Goal: Information Seeking & Learning: Learn about a topic

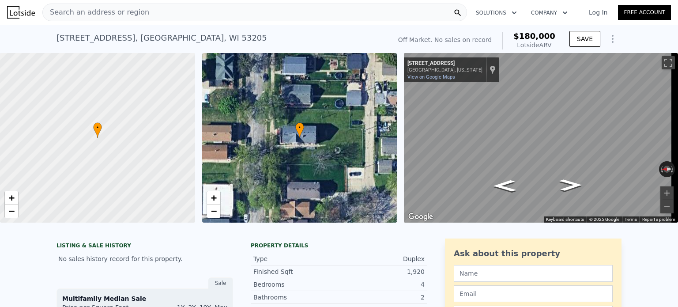
click at [107, 14] on span "Search an address or region" at bounding box center [96, 12] width 106 height 11
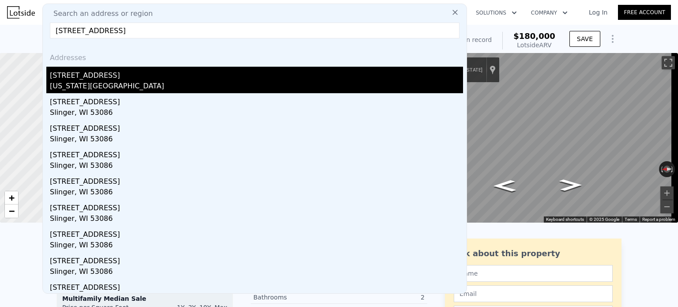
type input "[STREET_ADDRESS]"
click at [127, 88] on div "[US_STATE][GEOGRAPHIC_DATA]" at bounding box center [256, 87] width 413 height 12
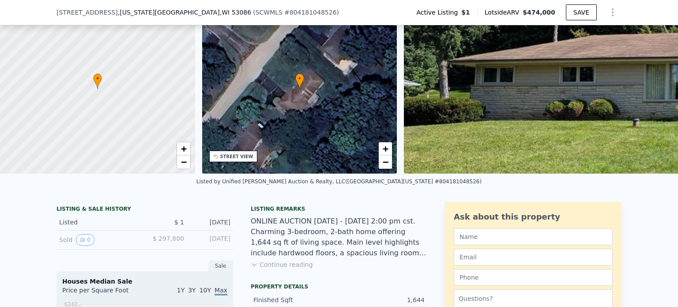
scroll to position [41, 0]
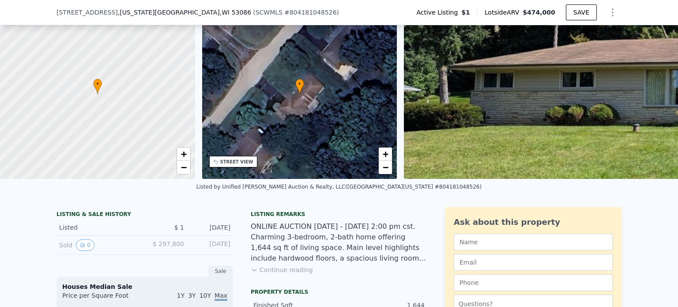
click at [263, 274] on button "Continue reading" at bounding box center [282, 269] width 62 height 9
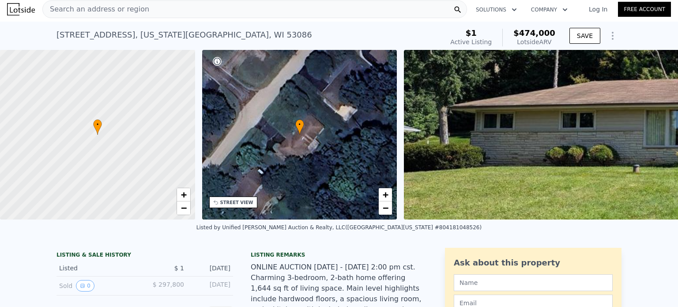
scroll to position [0, 0]
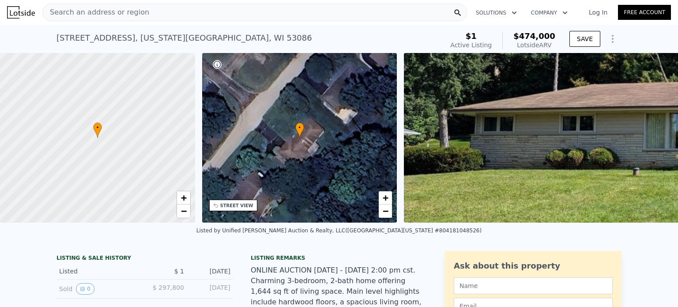
click at [95, 8] on span "Search an address or region" at bounding box center [96, 12] width 106 height 11
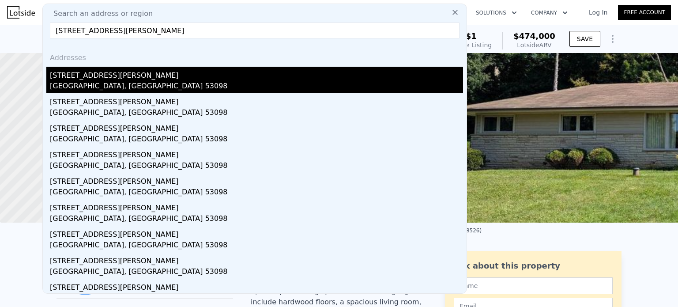
type input "[STREET_ADDRESS][PERSON_NAME]"
click at [92, 86] on div "[GEOGRAPHIC_DATA], [GEOGRAPHIC_DATA] 53098" at bounding box center [256, 87] width 413 height 12
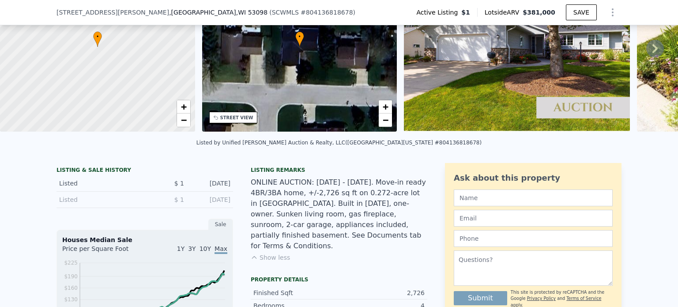
scroll to position [129, 0]
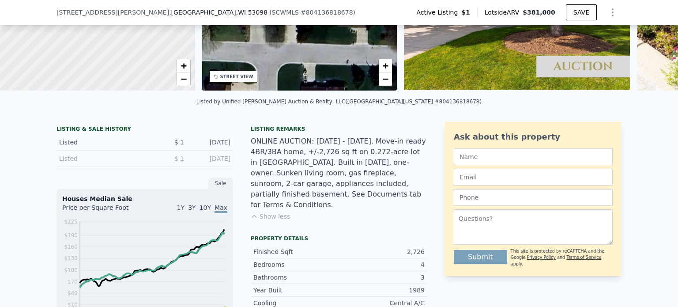
click at [268, 212] on button "Show less" at bounding box center [270, 216] width 39 height 9
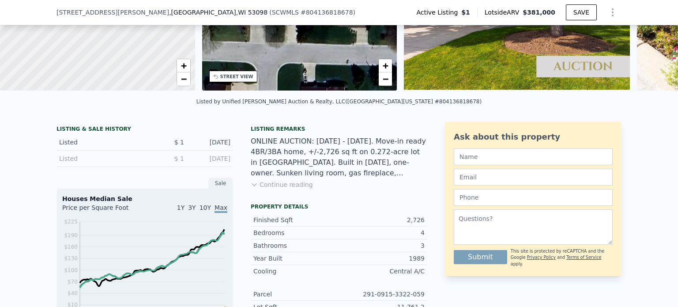
click at [286, 189] on button "Continue reading" at bounding box center [282, 184] width 62 height 9
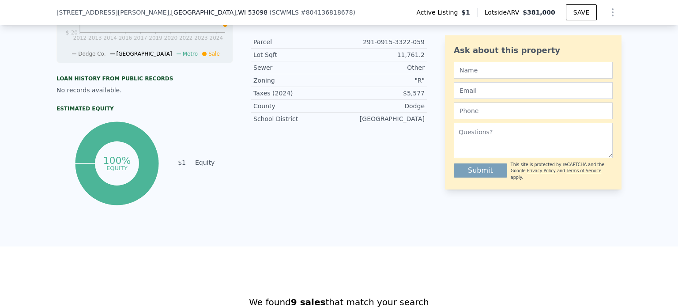
scroll to position [305, 0]
